Goal: Task Accomplishment & Management: Use online tool/utility

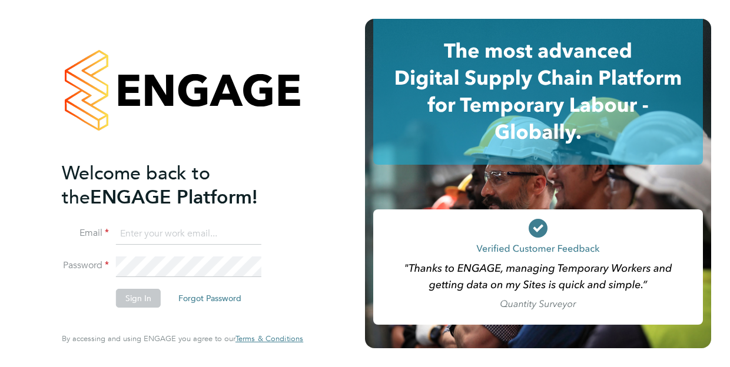
type input "dom.fusco@wates.co.uk"
drag, startPoint x: 658, startPoint y: 1, endPoint x: 137, endPoint y: 300, distance: 601.1
click at [137, 300] on button "Sign In" at bounding box center [138, 298] width 45 height 19
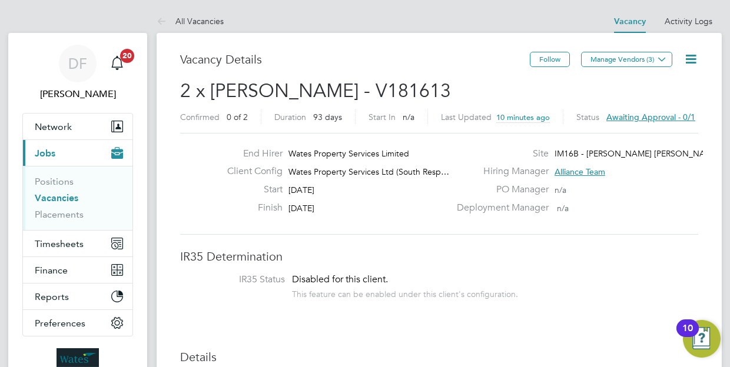
click at [691, 61] on icon at bounding box center [690, 59] width 15 height 15
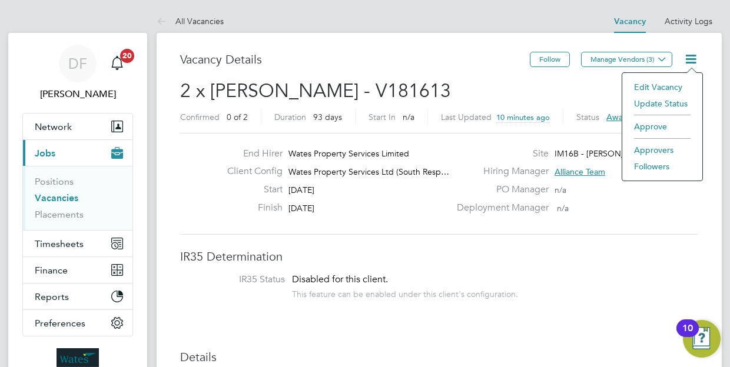
click at [640, 128] on li "Approve" at bounding box center [662, 126] width 68 height 16
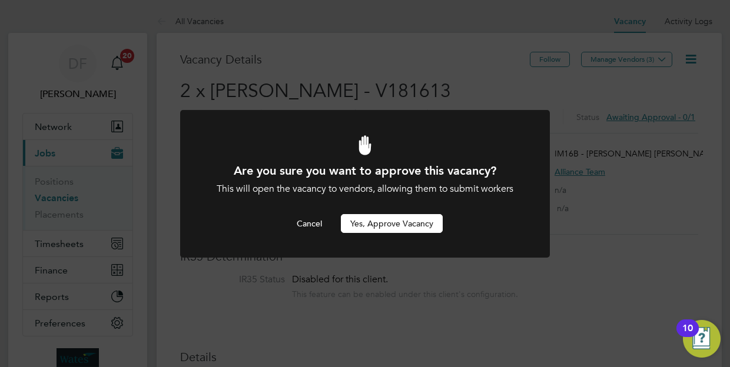
click at [394, 222] on button "Yes, Approve Vacancy" at bounding box center [392, 223] width 102 height 19
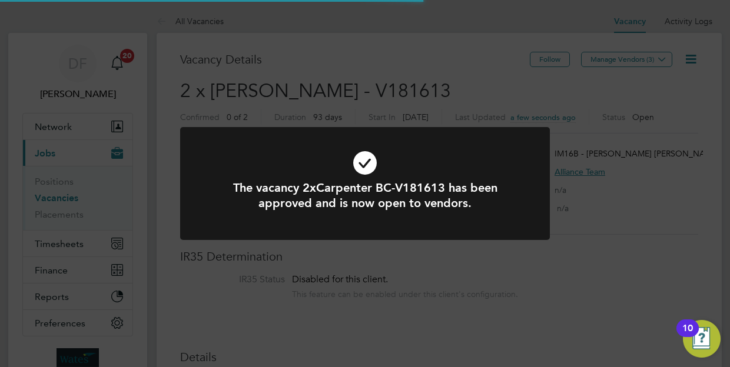
scroll to position [21, 184]
